Goal: Find specific page/section: Find specific page/section

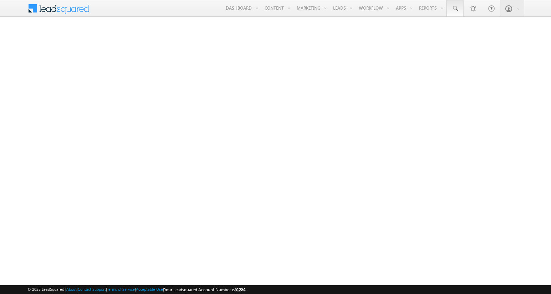
click at [455, 9] on span at bounding box center [455, 8] width 7 height 7
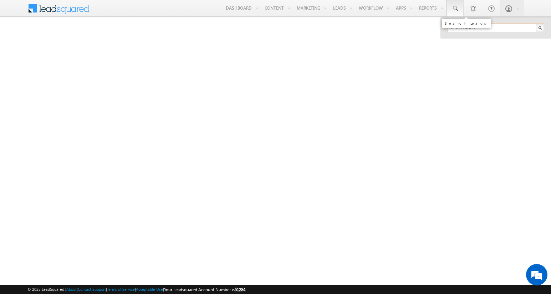
type input "8993514863"
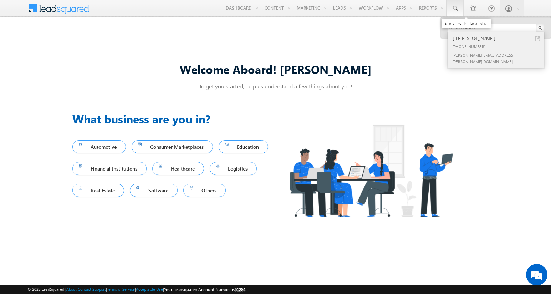
click at [499, 38] on div "[PERSON_NAME]" at bounding box center [499, 38] width 96 height 8
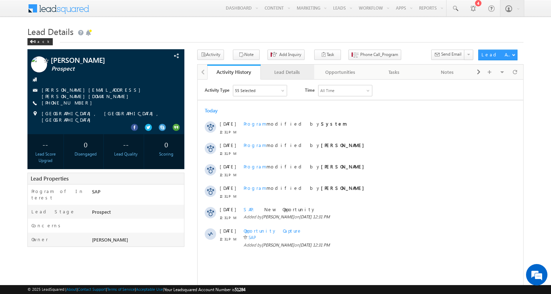
click at [287, 72] on div "Lead Details" at bounding box center [287, 72] width 41 height 9
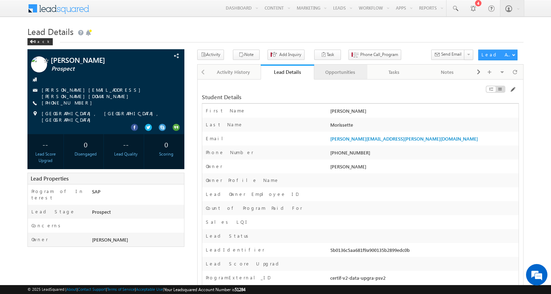
click at [340, 72] on div "Opportunities" at bounding box center [340, 72] width 41 height 9
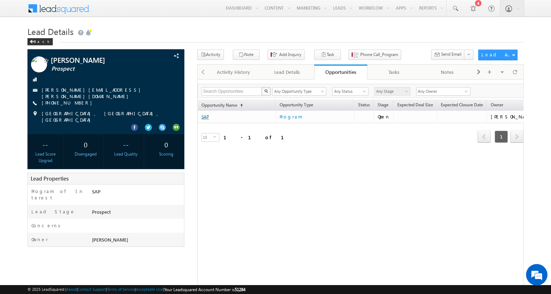
click at [205, 117] on link "SAP" at bounding box center [205, 116] width 7 height 5
